Goal: Find specific page/section

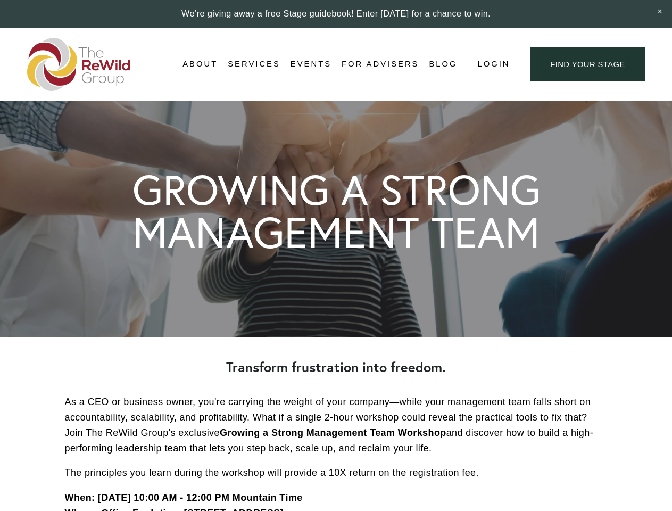
click at [493, 64] on span "Login" at bounding box center [493, 64] width 32 height 14
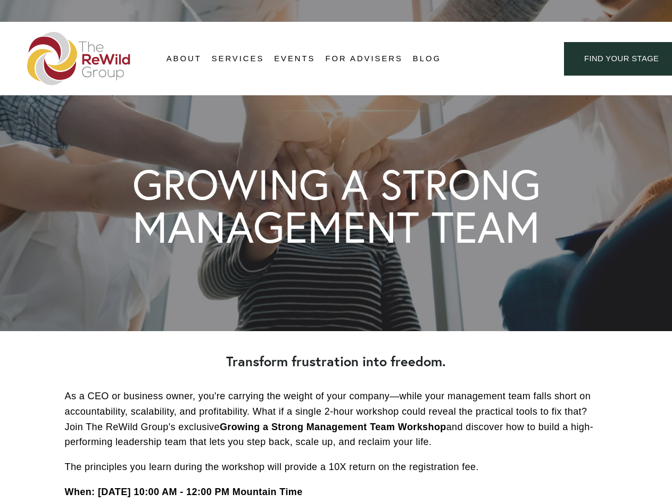
scroll to position [2943, 0]
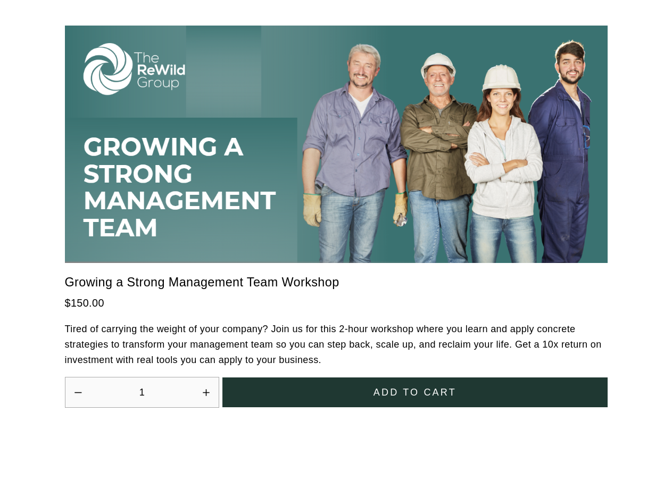
scroll to position [2943, 0]
